Goal: Information Seeking & Learning: Find specific fact

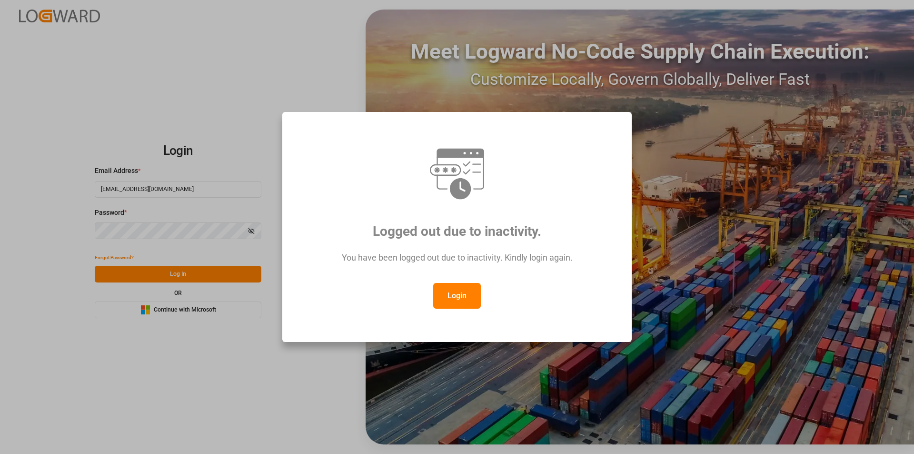
click at [460, 297] on button "Login" at bounding box center [457, 296] width 48 height 26
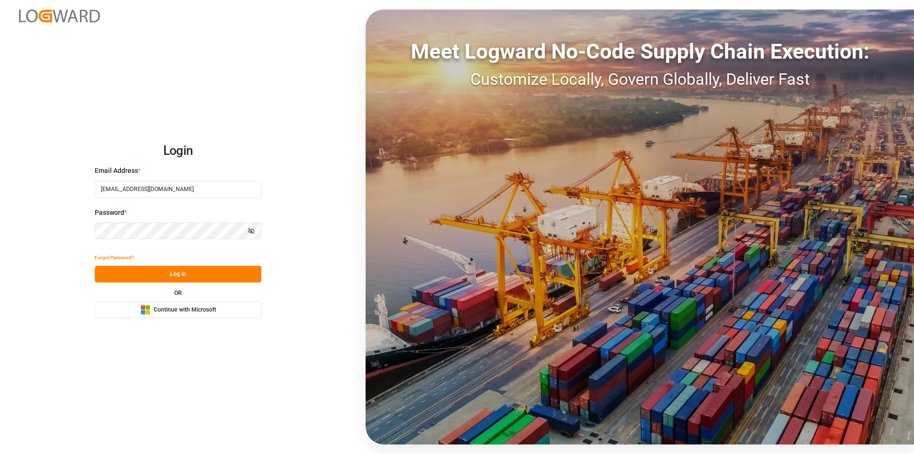
click at [168, 269] on button "Log In" at bounding box center [178, 274] width 167 height 17
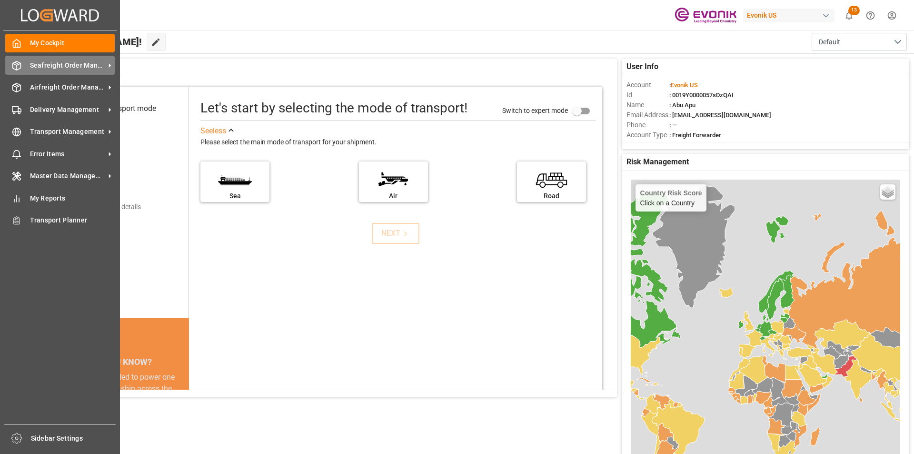
click at [35, 62] on span "Seafreight Order Management" at bounding box center [67, 65] width 75 height 10
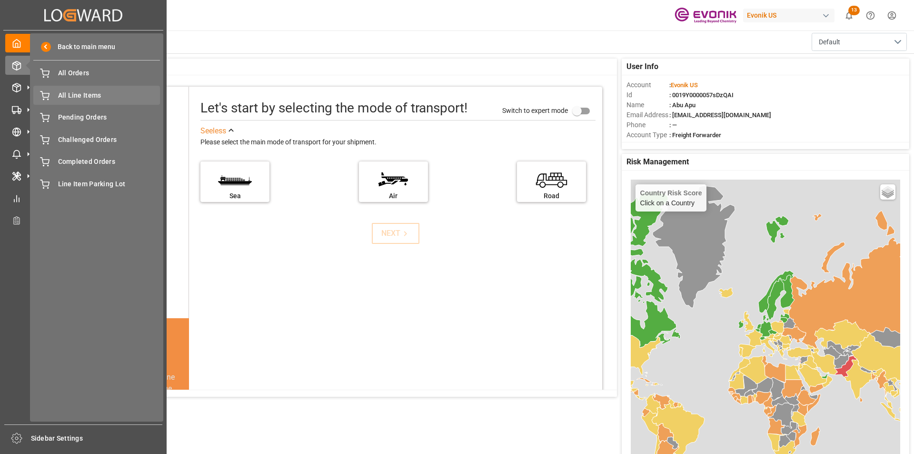
click at [83, 93] on span "All Line Items" at bounding box center [109, 95] width 102 height 10
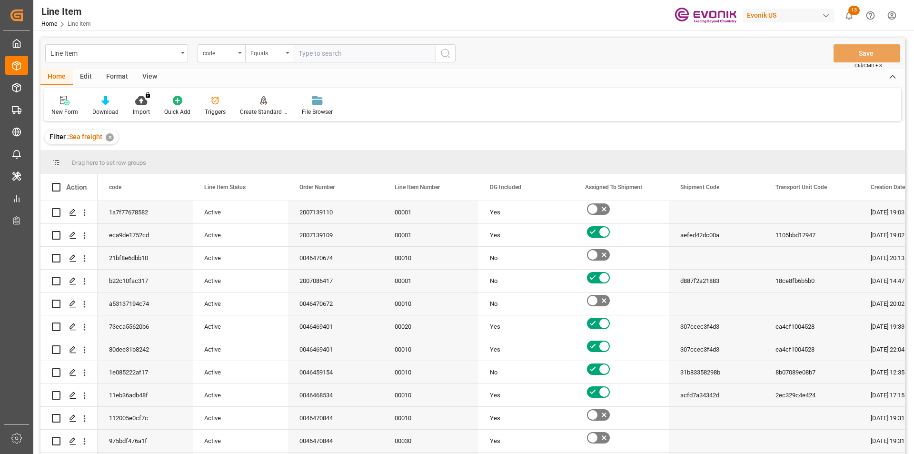
click at [236, 54] on div "code" at bounding box center [222, 53] width 48 height 18
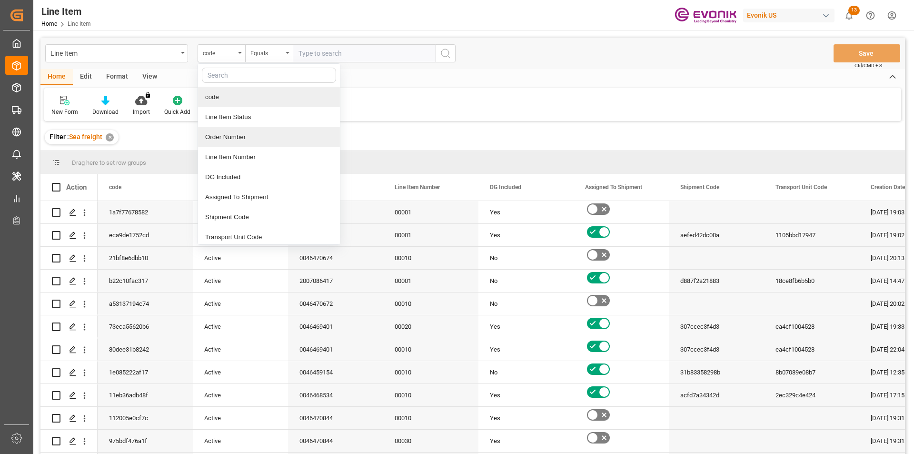
click at [221, 139] on div "Order Number" at bounding box center [269, 137] width 142 height 20
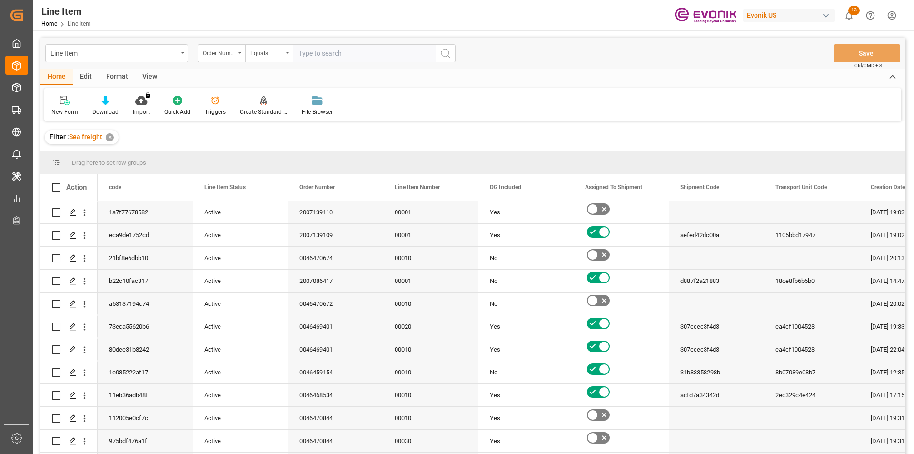
click at [331, 49] on input "text" at bounding box center [364, 53] width 143 height 18
paste input "0046463322"
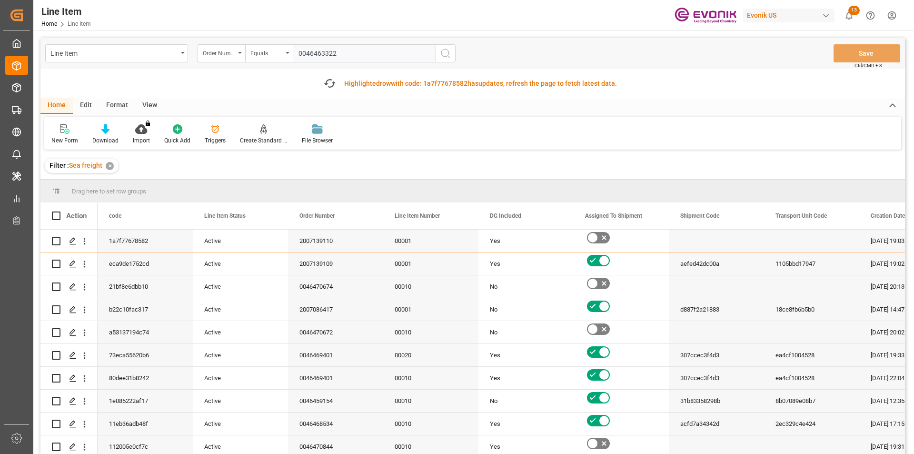
type input "0046463322"
click at [446, 50] on icon "search button" at bounding box center [445, 53] width 11 height 11
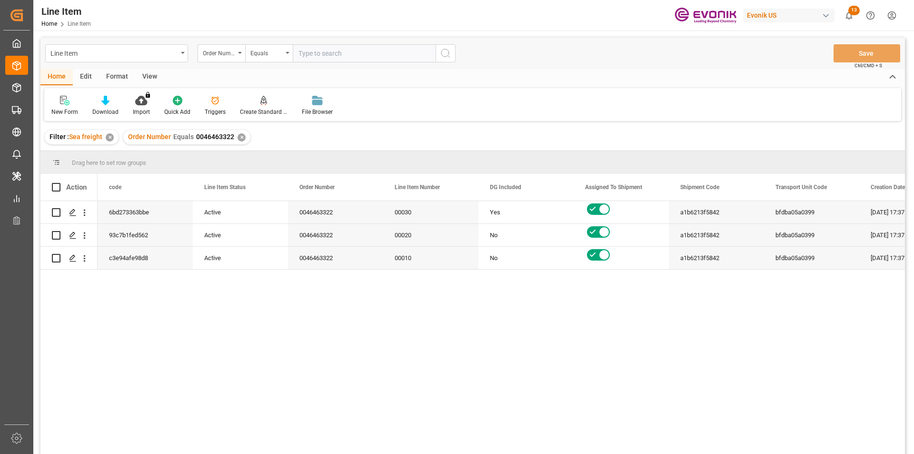
click at [146, 76] on div "View" at bounding box center [149, 77] width 29 height 16
click at [106, 104] on icon at bounding box center [108, 101] width 10 height 10
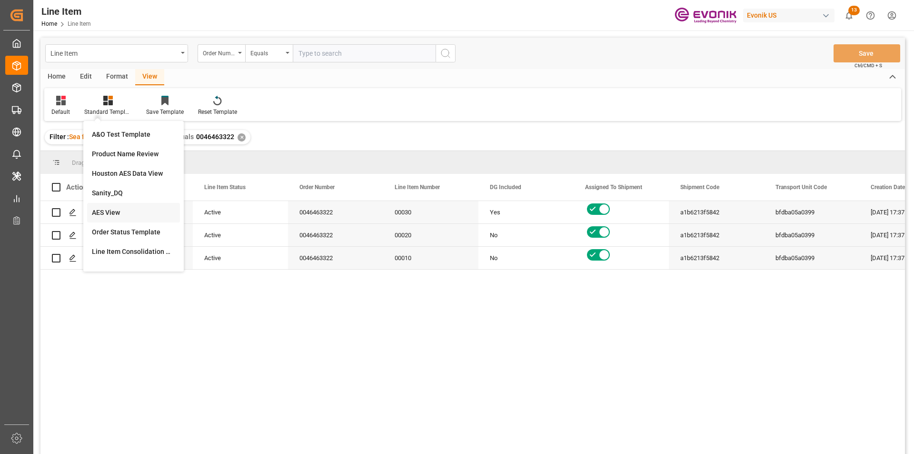
click at [116, 208] on div "AES View" at bounding box center [133, 213] width 83 height 10
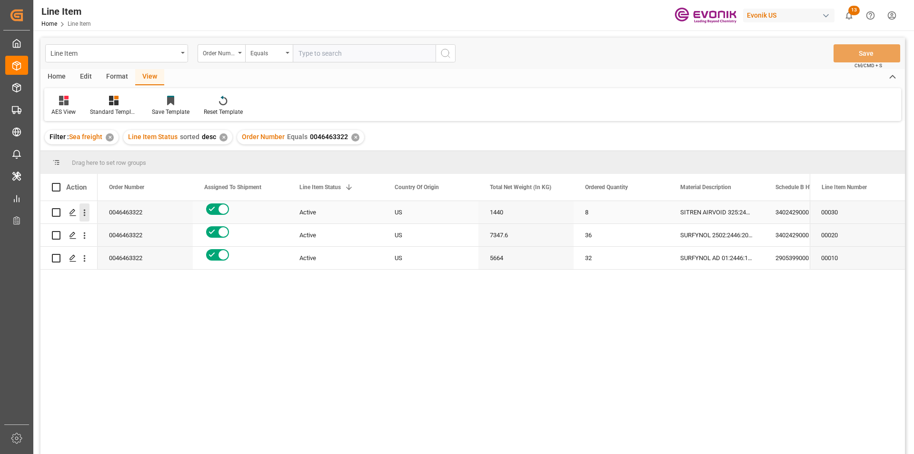
click at [84, 215] on icon "open menu" at bounding box center [85, 212] width 2 height 7
click at [105, 229] on span "Open in new tab" at bounding box center [147, 233] width 87 height 10
click at [86, 236] on icon "open menu" at bounding box center [84, 235] width 10 height 10
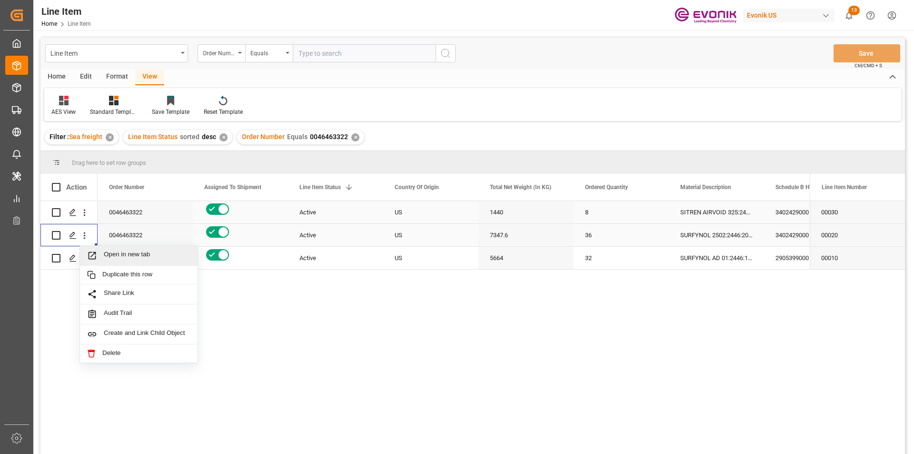
click at [127, 257] on span "Open in new tab" at bounding box center [147, 255] width 87 height 10
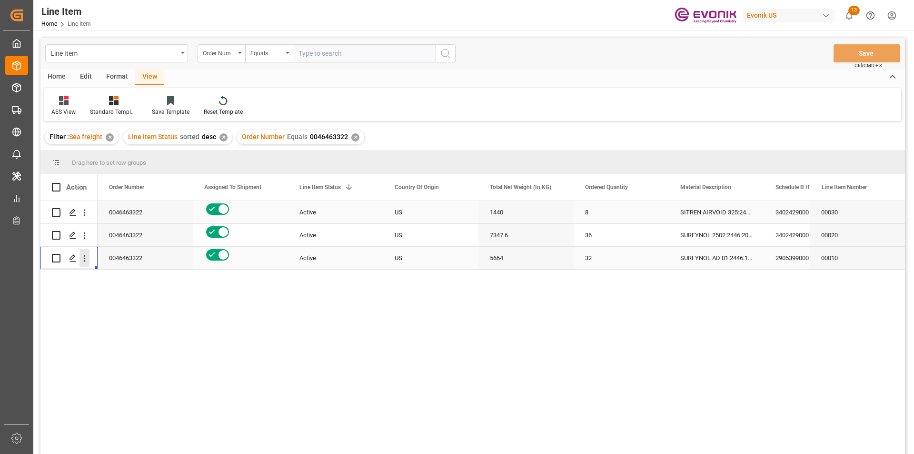
click at [84, 260] on icon "open menu" at bounding box center [85, 258] width 2 height 7
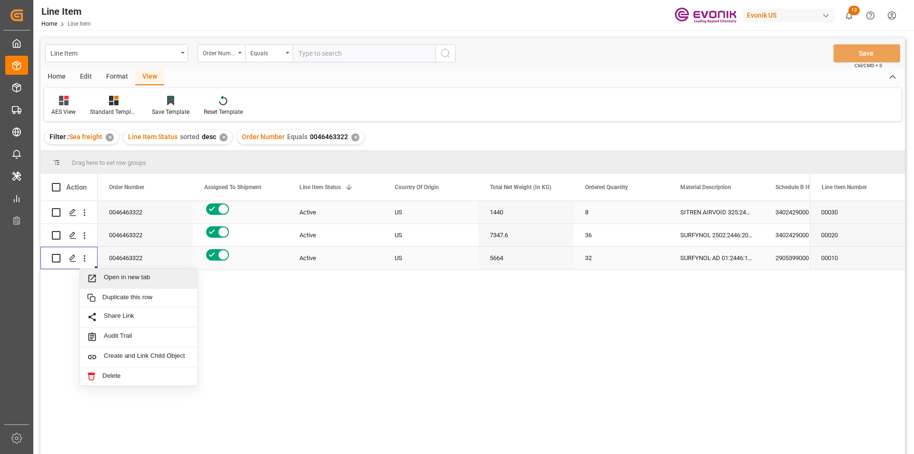
click at [133, 280] on span "Open in new tab" at bounding box center [147, 278] width 87 height 10
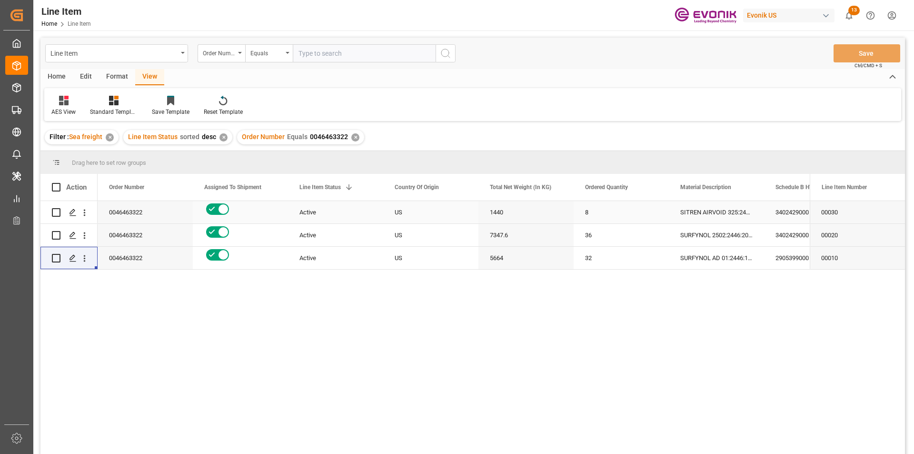
click at [789, 212] on div "3402429000" at bounding box center [811, 212] width 95 height 22
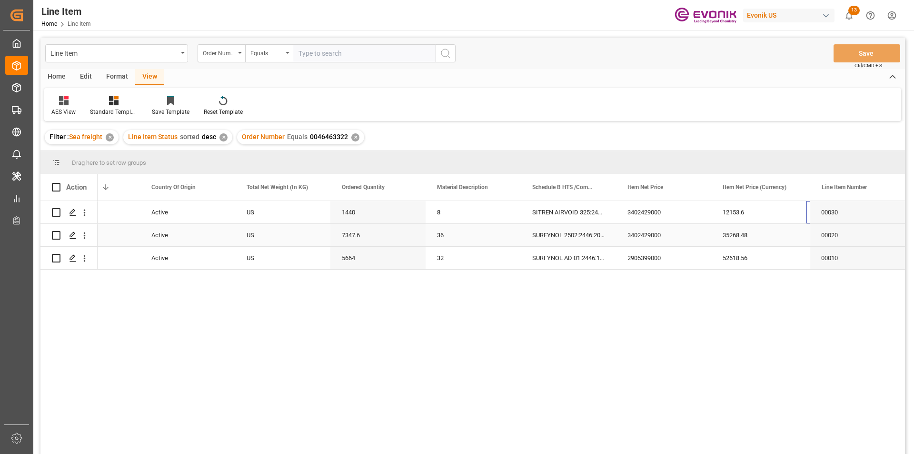
scroll to position [0, 243]
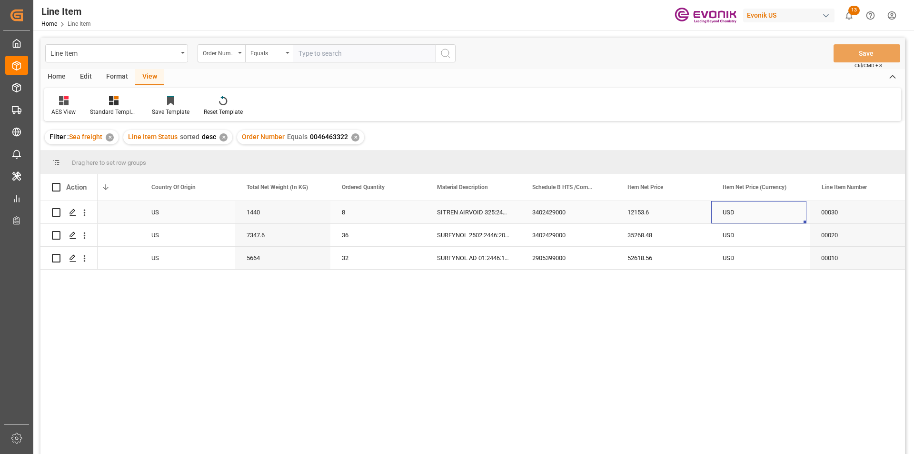
click at [257, 212] on div "1440" at bounding box center [282, 212] width 95 height 22
click at [644, 210] on div "12153.6" at bounding box center [663, 212] width 95 height 22
click at [260, 259] on div "5664" at bounding box center [282, 258] width 95 height 22
click at [642, 256] on div "52618.56" at bounding box center [663, 258] width 95 height 22
click at [263, 257] on div "5664" at bounding box center [282, 258] width 95 height 22
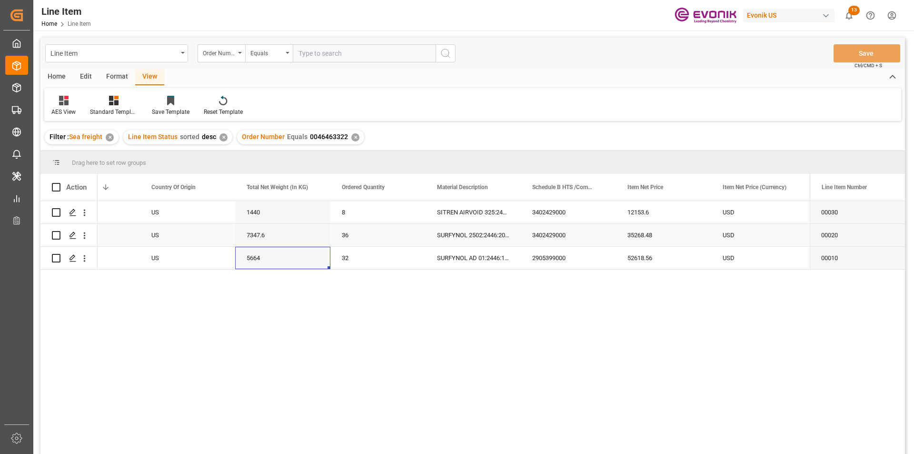
click at [268, 231] on div "7347.6" at bounding box center [282, 235] width 95 height 22
click at [648, 233] on div "35268.48" at bounding box center [663, 235] width 95 height 22
click at [741, 214] on div "USD" at bounding box center [758, 212] width 95 height 22
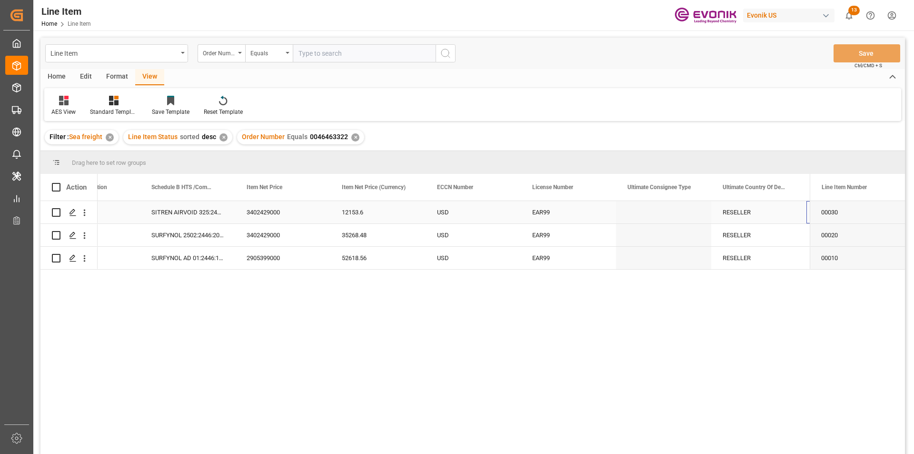
scroll to position [0, 624]
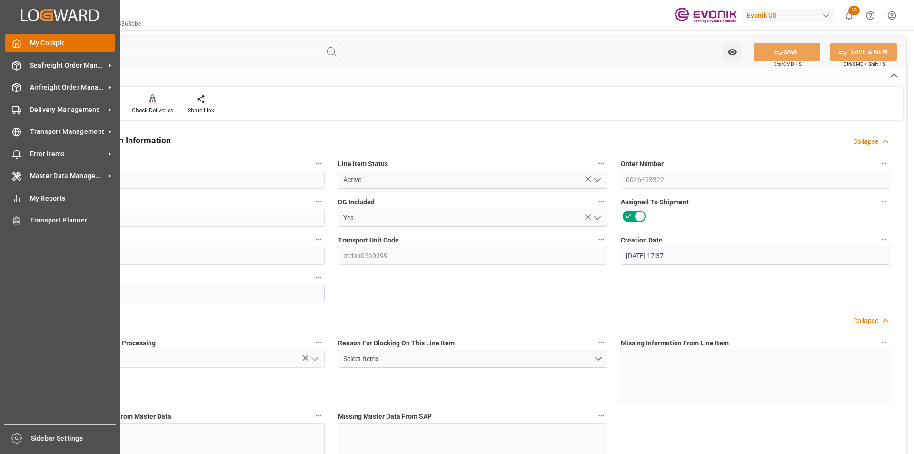
drag, startPoint x: 19, startPoint y: 15, endPoint x: 12, endPoint y: 41, distance: 27.4
click at [29, 67] on div "Seafreight Order Management Seafreight Order Management" at bounding box center [59, 65] width 109 height 19
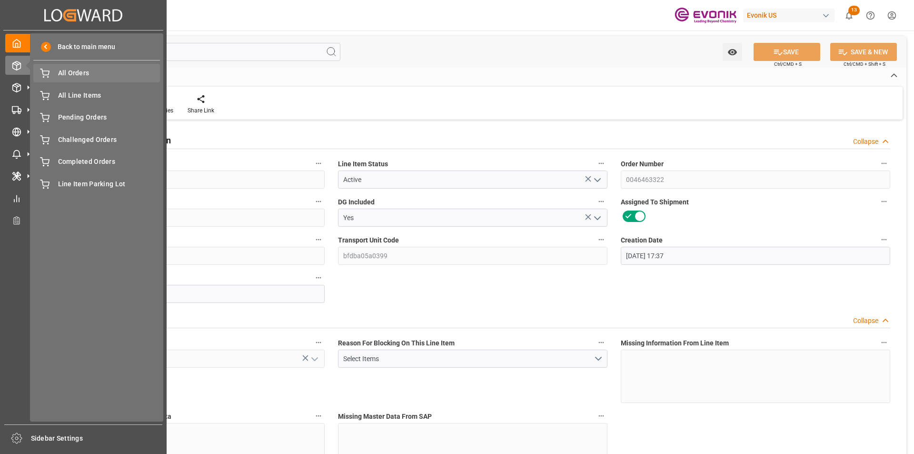
click at [57, 76] on div "All Orders All Orders" at bounding box center [96, 73] width 127 height 19
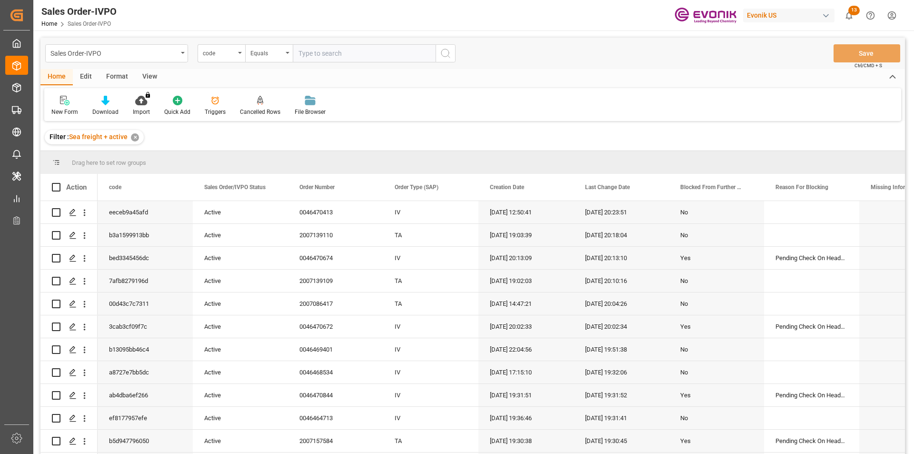
click at [236, 57] on div "code" at bounding box center [222, 53] width 48 height 18
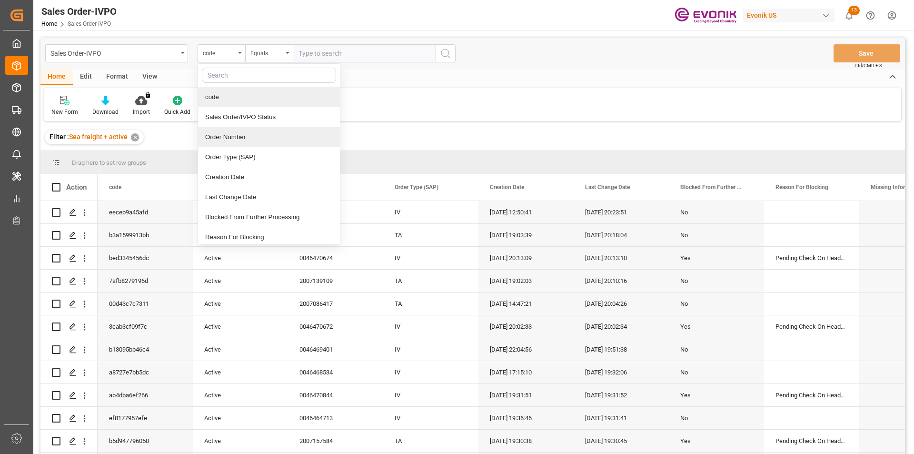
click at [226, 141] on div "Order Number" at bounding box center [269, 137] width 142 height 20
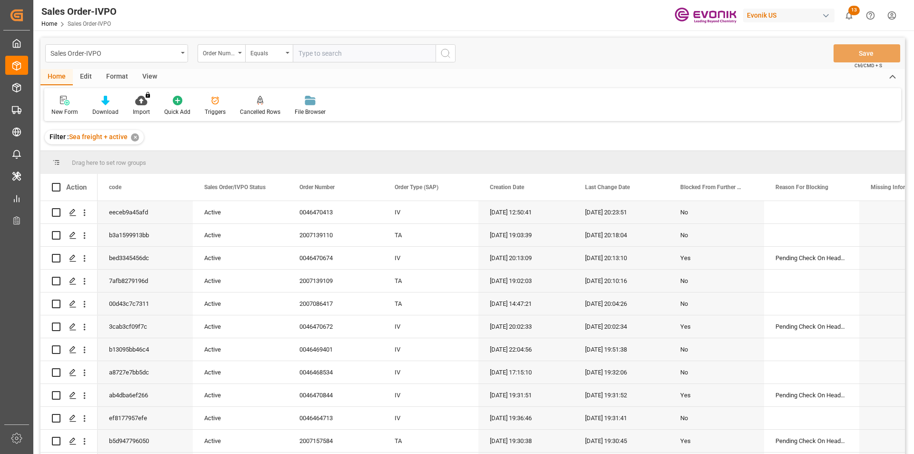
click at [306, 52] on input "text" at bounding box center [364, 53] width 143 height 18
paste input "0046463322"
type input "0046463322"
click at [447, 51] on icon "search button" at bounding box center [445, 53] width 11 height 11
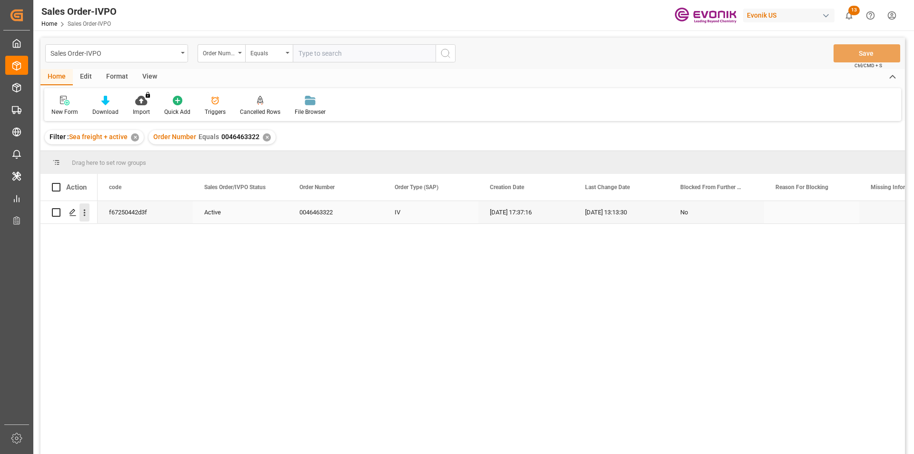
click at [82, 214] on icon "open menu" at bounding box center [84, 213] width 10 height 10
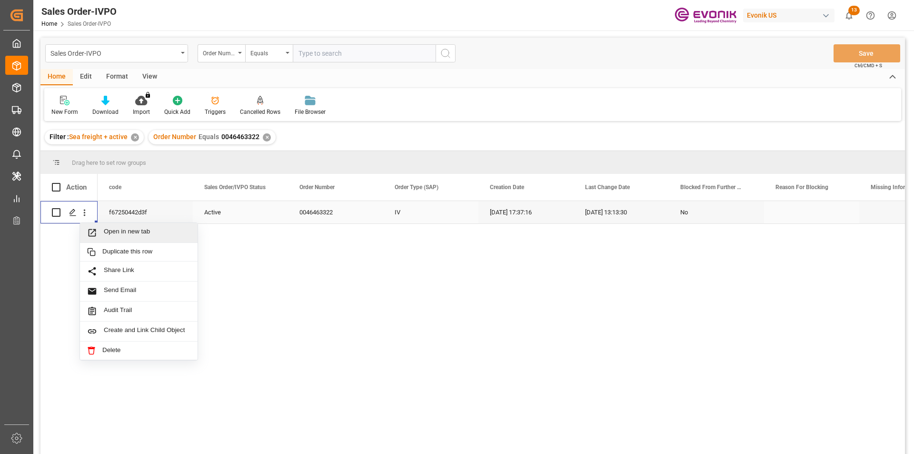
click at [109, 231] on span "Open in new tab" at bounding box center [147, 233] width 87 height 10
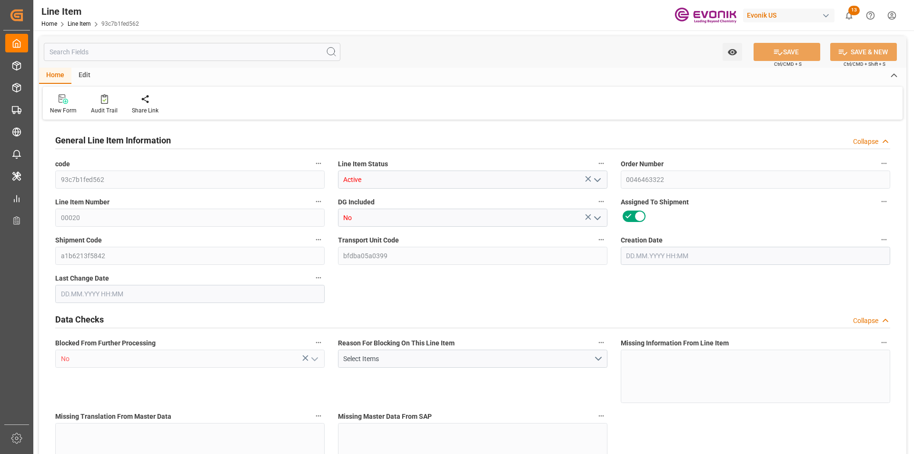
type input "9"
type input "7927.2"
type input "7347.6"
type input "10.3396"
type input "36"
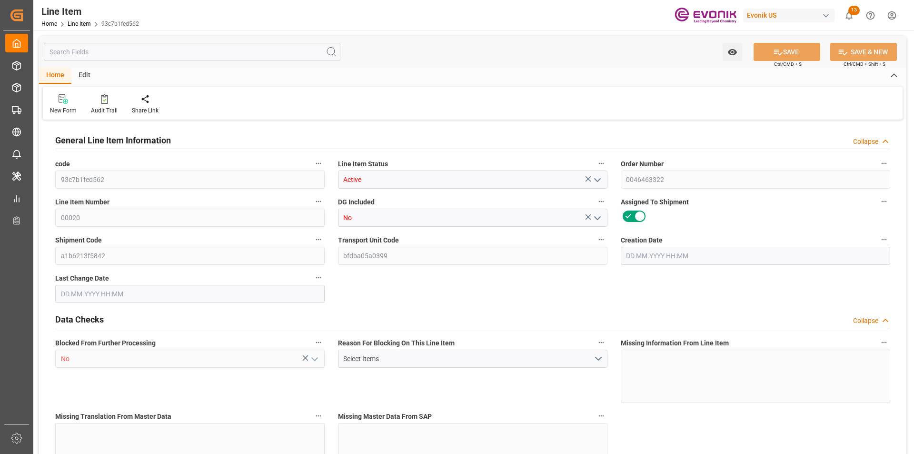
type input "35268.48"
type input "36"
type input "7927.2"
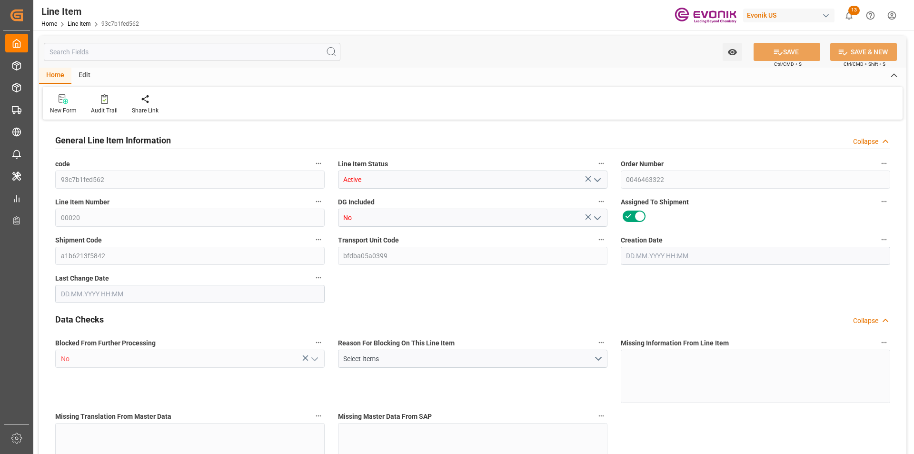
type input "8107.2"
type input "7347.6"
type input "10.3396"
type input "10339.632"
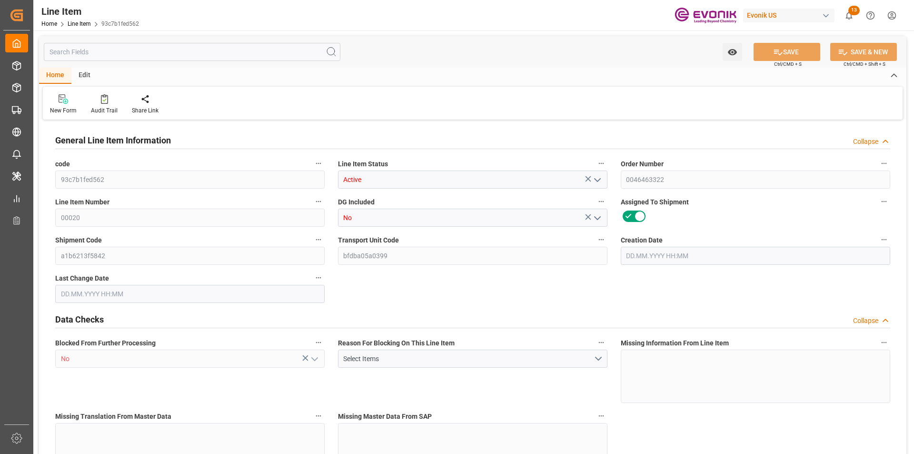
type input "36"
type input "7927.2"
type input "7347.6"
type input "10.3397"
type input "21.07.2025 17:37"
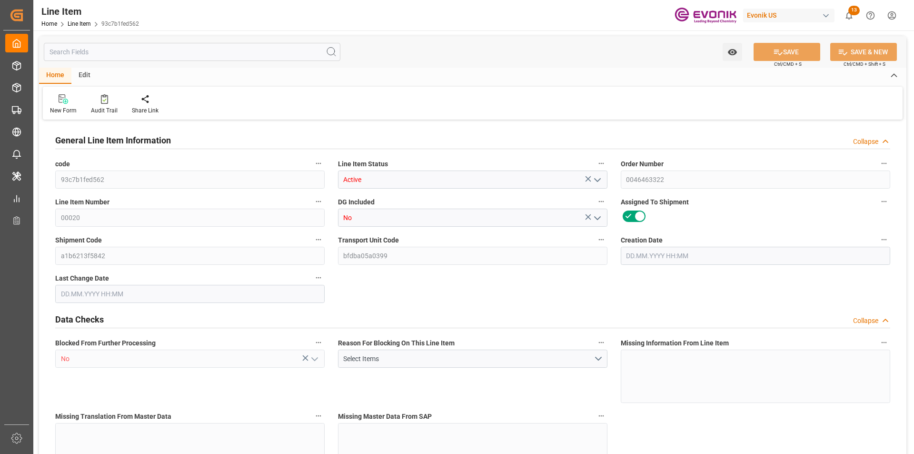
type input "08.08.2025 13:13"
type input "31.10.2025"
type input "05.09.2025"
type input "27.08.2025"
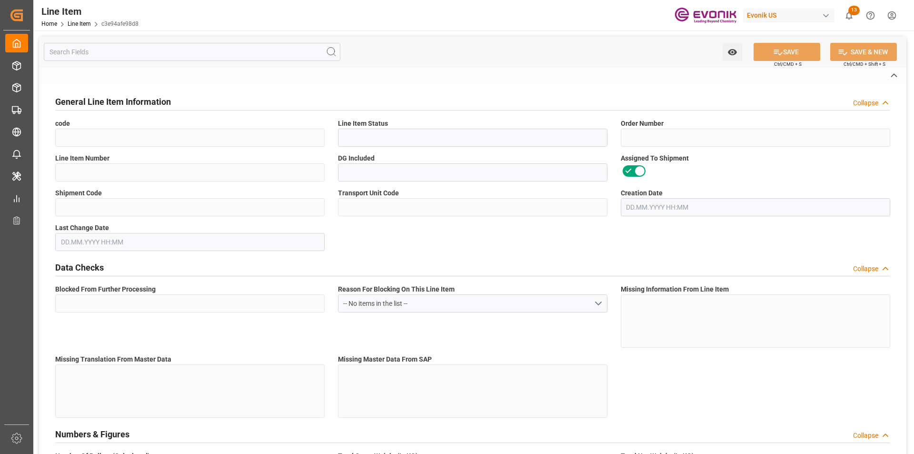
type input "c3e94afe98d8"
type input "Active"
type input "0046463322"
type input "00010"
type input "No"
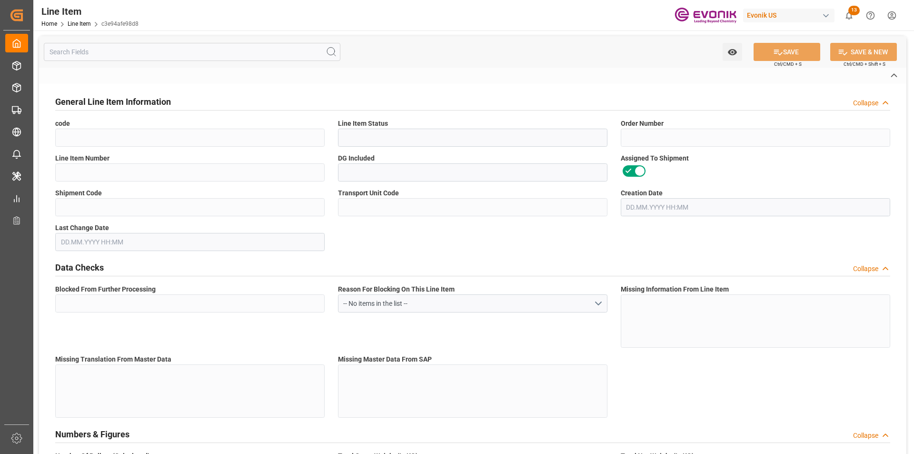
type input "a1b6213f5842"
type input "bfdba05a0399"
type input "No"
type input "DR"
type input "Yes"
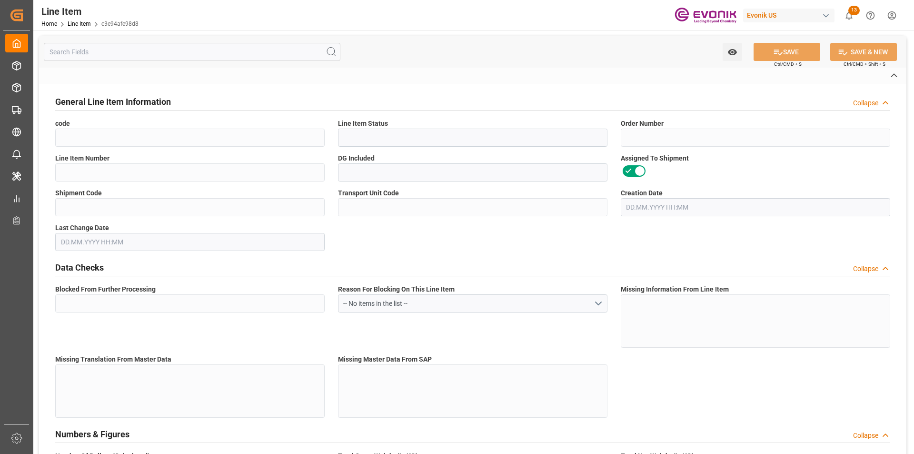
type input "99159682"
type textarea "SURFYNOL AD 01:2446:177:OI:AP"
type input "USD"
type input "PACK"
type input "2905399000"
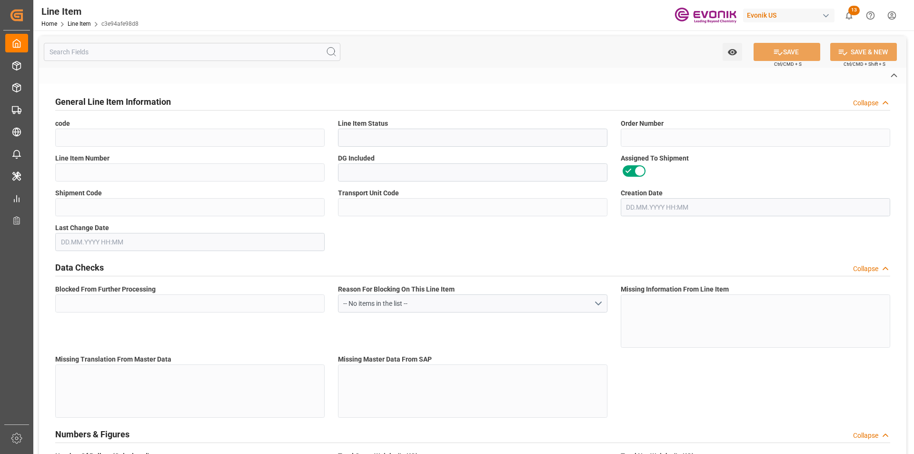
type input "EAR99"
type input "US"
type input "DR"
type input "PCE"
type input "KGM"
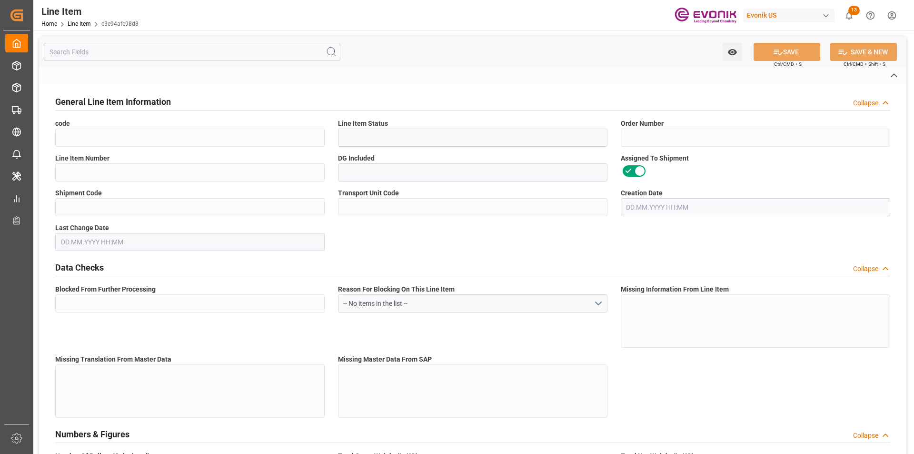
type textarea "KGM"
type input "KGM"
type textarea "KGM"
type input "M3"
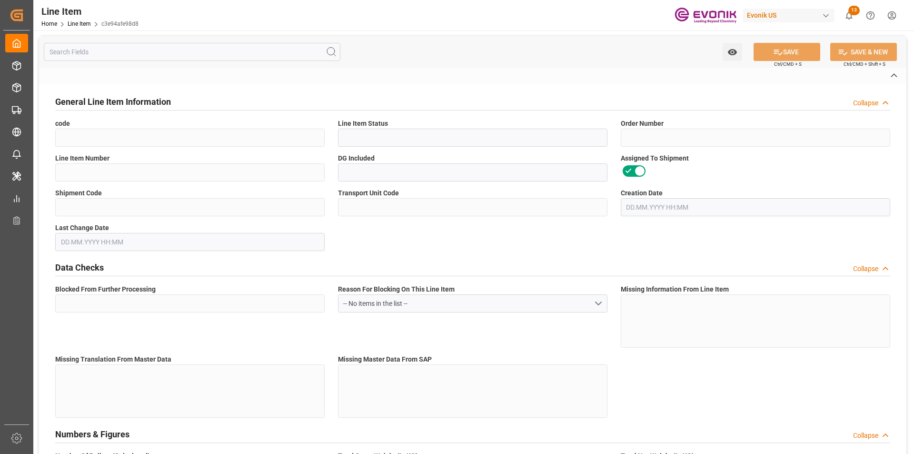
type textarea "DMQ"
type input "M3"
type input "DR"
type input "KGM"
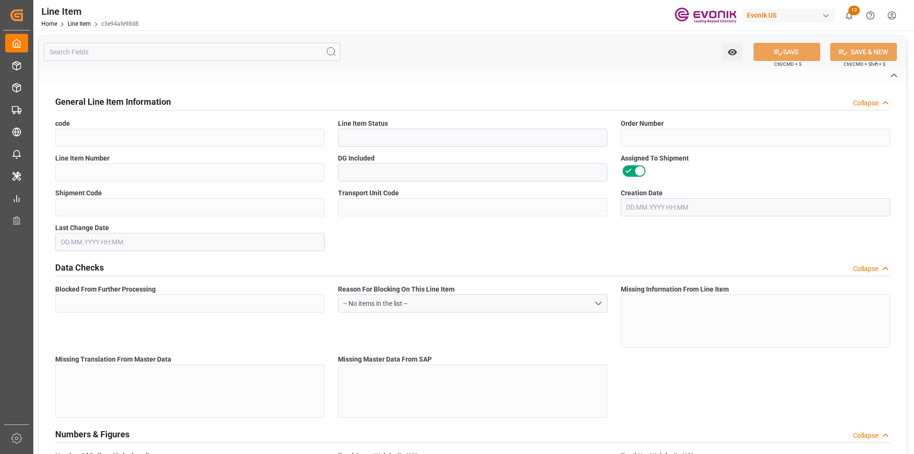
type input "M3"
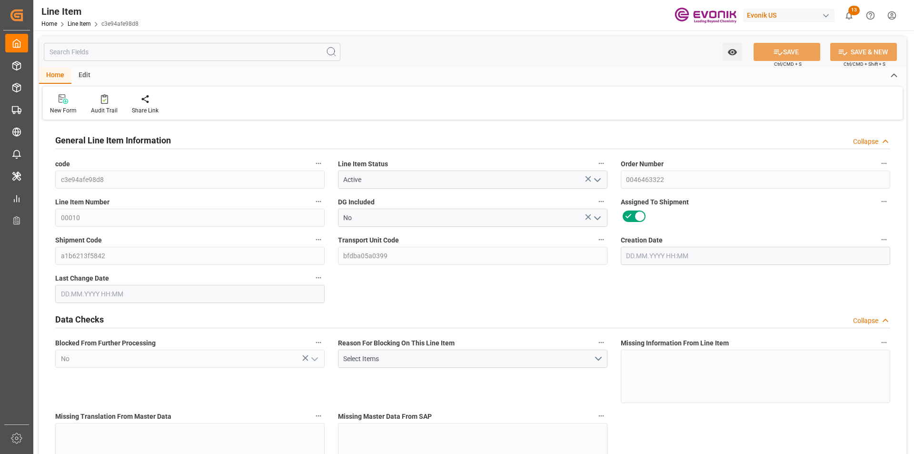
type input "8"
type input "6179.2"
type input "5664"
type input "10.5087"
type input "32"
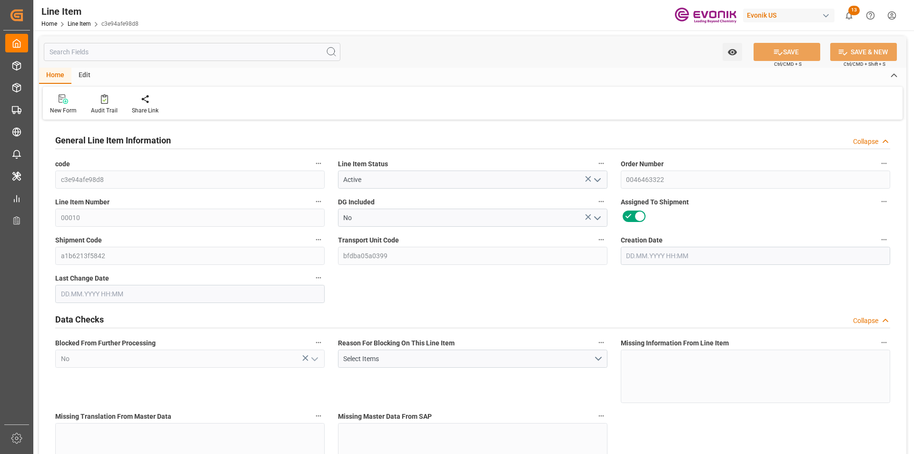
type input "52618.56"
type input "32"
type input "6179.2"
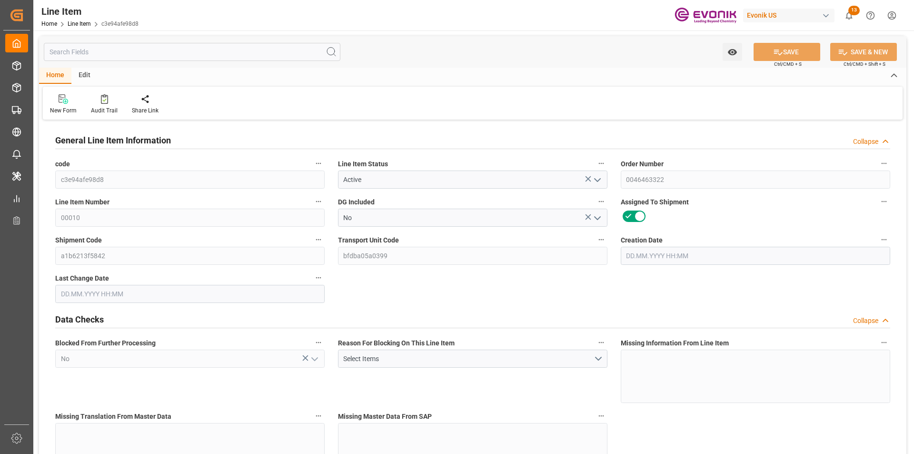
type input "6379.2"
type input "5664"
type input "10.5087"
type input "10508.704"
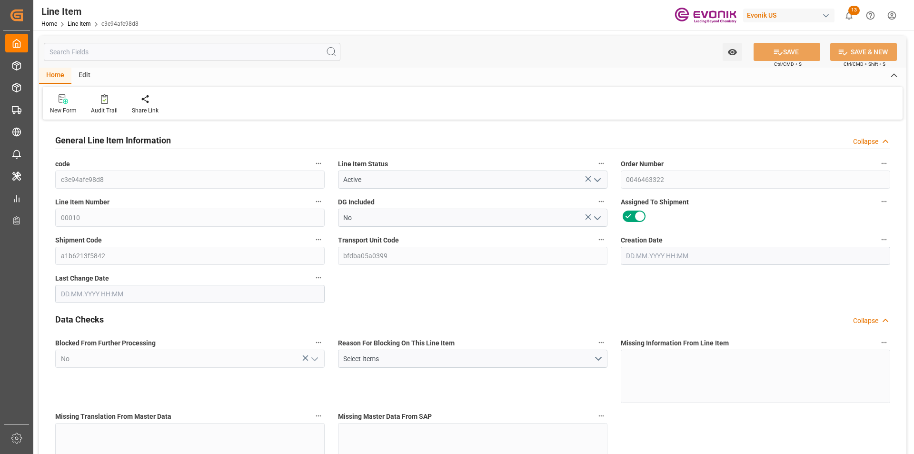
type input "32"
type input "6179.2"
type input "5664"
type input "10.5087"
type input "[DATE] 17:37"
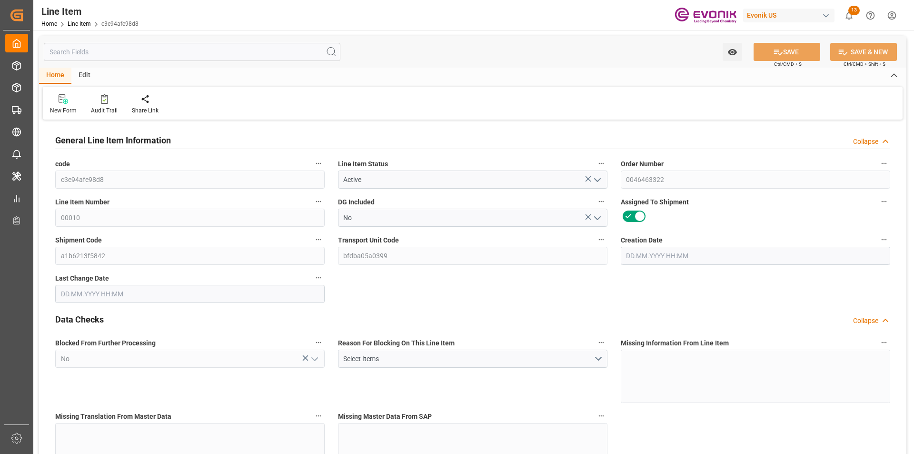
type input "[DATE] 13:13"
type input "31.10.2025"
type input "05.09.2025"
type input "27.08.2025"
click at [113, 50] on input "text" at bounding box center [192, 52] width 297 height 18
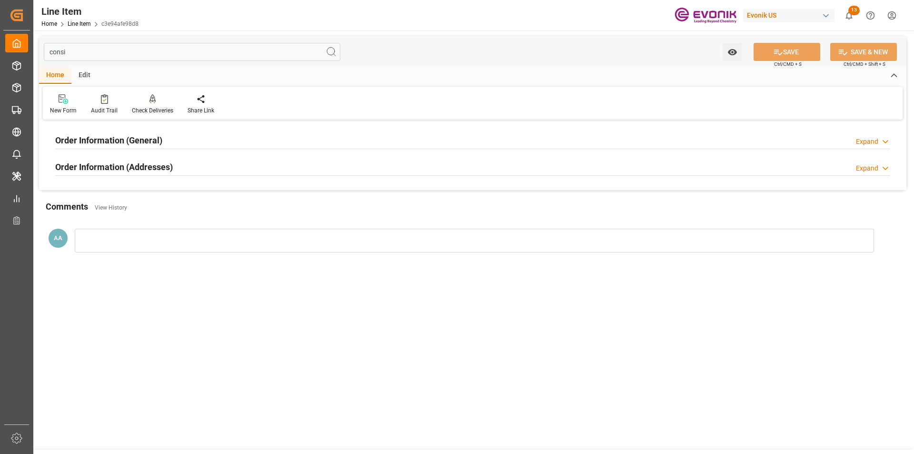
type input "consi"
click at [132, 146] on h2 "Order Information (General)" at bounding box center [108, 140] width 107 height 13
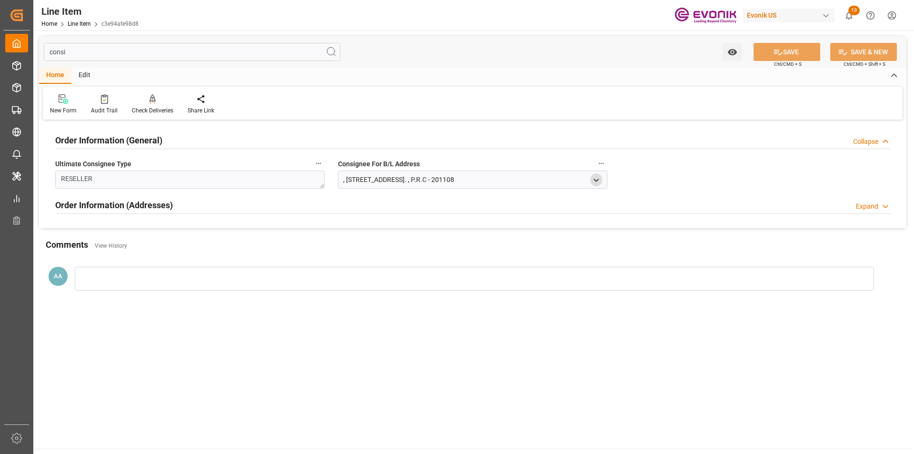
click at [598, 182] on icon "open menu" at bounding box center [596, 180] width 8 height 8
click at [656, 188] on div "Order Information (General) Collapse Ultimate Consignee Type RESELLER Consignee…" at bounding box center [472, 175] width 867 height 106
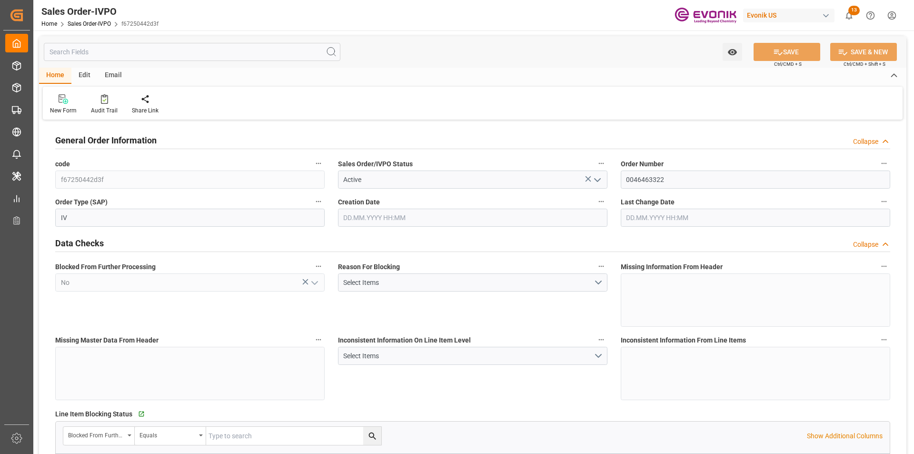
type input "CNSHA"
type input "0"
type input "1"
type input "2"
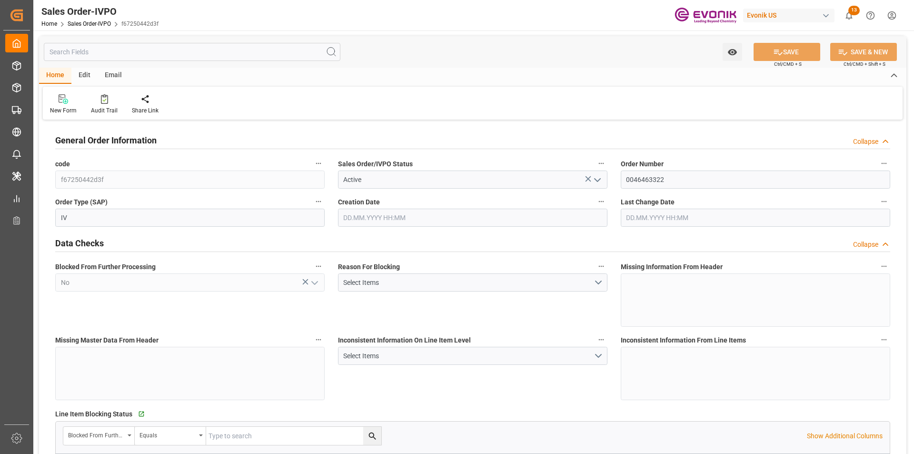
type input "16095.2"
type input "46.292"
type input "17000"
type input "30"
type input "[DATE] 17:37"
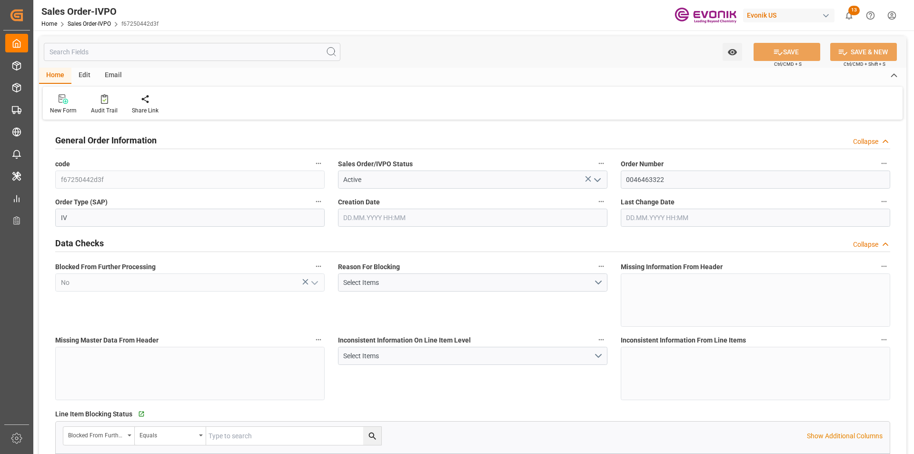
type input "[DATE] 13:13"
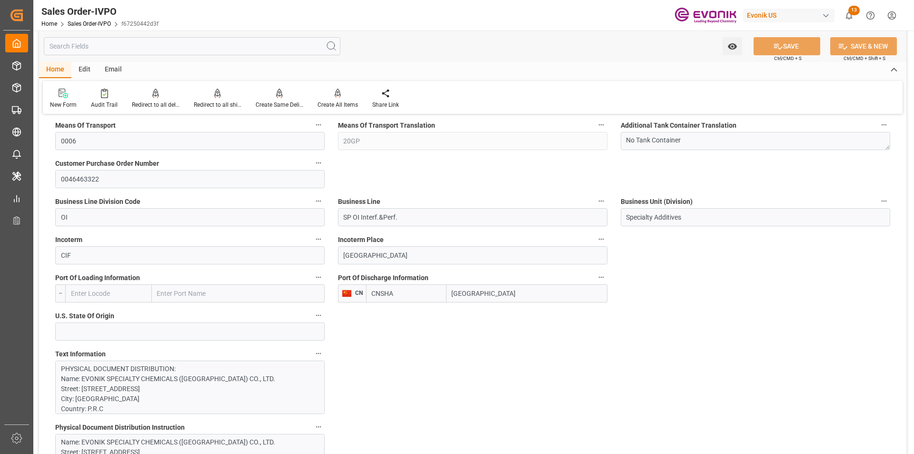
scroll to position [809, 0]
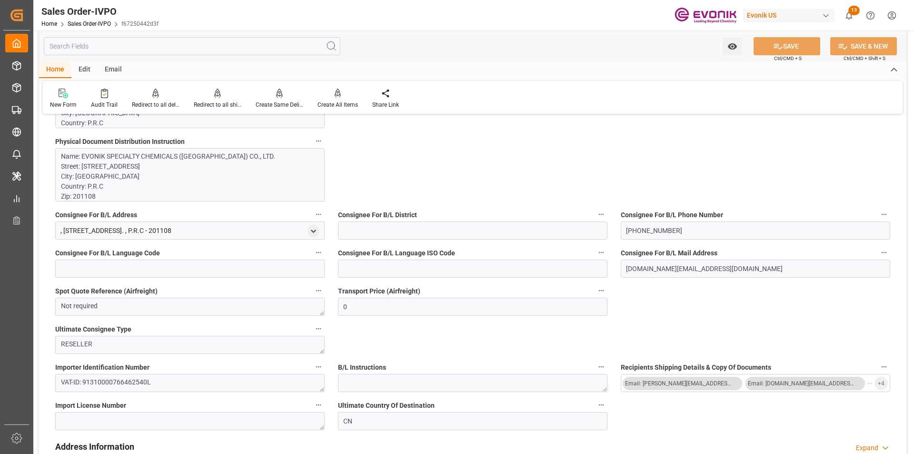
click at [213, 183] on p "Name: EVONIK SPECIALTY CHEMICALS ([GEOGRAPHIC_DATA]) CO., LTD. Street: [STREET_…" at bounding box center [186, 201] width 251 height 100
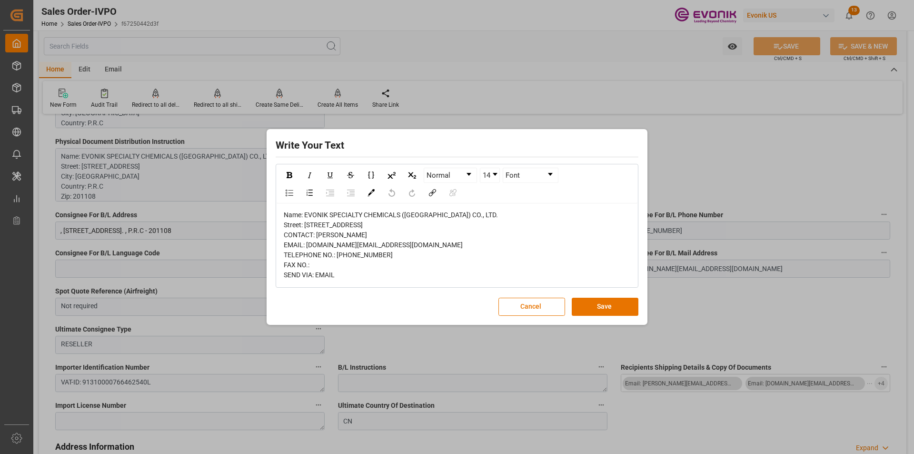
click at [306, 219] on span "Name: EVONIK SPECIALTY CHEMICALS ([GEOGRAPHIC_DATA]) CO., LTD. Street: [STREET_…" at bounding box center [391, 245] width 214 height 68
click at [313, 219] on span "Name: EVONIK SPECIALTY CHEMICALS ([GEOGRAPHIC_DATA]) CO., LTD. Street: [STREET_…" at bounding box center [391, 245] width 214 height 68
copy span "[GEOGRAPHIC_DATA]"
click at [322, 211] on span "Name: EVONIK SPECIALTY CHEMICALS ([GEOGRAPHIC_DATA]) CO., LTD. Street: [STREET_…" at bounding box center [391, 245] width 214 height 68
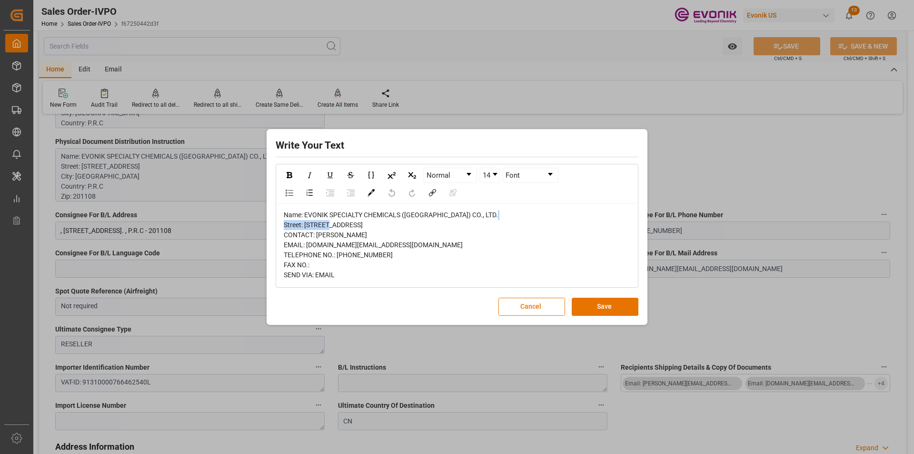
drag, startPoint x: 304, startPoint y: 209, endPoint x: 360, endPoint y: 211, distance: 56.2
click at [360, 211] on span "Name: EVONIK SPECIALTY CHEMICALS ([GEOGRAPHIC_DATA]) CO., LTD. Street: [STREET_…" at bounding box center [391, 245] width 214 height 68
copy span "[STREET_ADDRESS]"
click at [324, 226] on span "Name: EVONIK SPECIALTY CHEMICALS ([GEOGRAPHIC_DATA]) CO., LTD. Street: [STREET_…" at bounding box center [391, 245] width 214 height 68
click at [318, 219] on span "Name: EVONIK SPECIALTY CHEMICALS ([GEOGRAPHIC_DATA]) CO., LTD. Street: [STREET_…" at bounding box center [391, 245] width 214 height 68
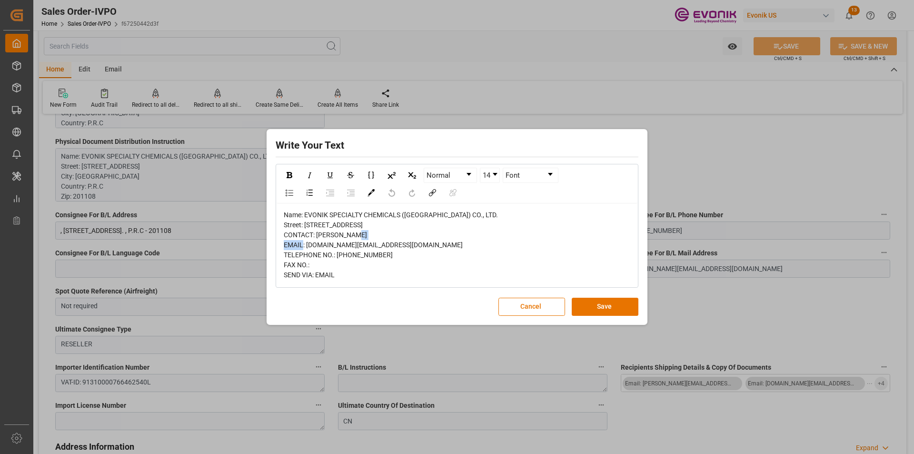
click at [318, 219] on span "Name: EVONIK SPECIALTY CHEMICALS ([GEOGRAPHIC_DATA]) CO., LTD. Street: [STREET_…" at bounding box center [391, 245] width 214 height 68
copy span "[GEOGRAPHIC_DATA]"
click at [690, 173] on div "Write Your Text Normal 14 Font Name: EVONIK SPECIALTY CHEMICALS ([GEOGRAPHIC_DA…" at bounding box center [457, 227] width 914 height 454
